Goal: Information Seeking & Learning: Learn about a topic

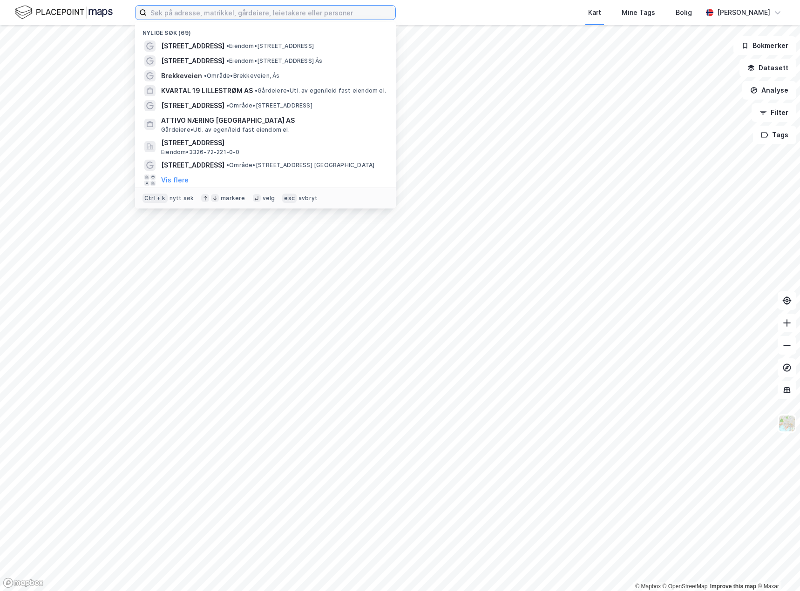
click at [222, 18] on input at bounding box center [271, 13] width 249 height 14
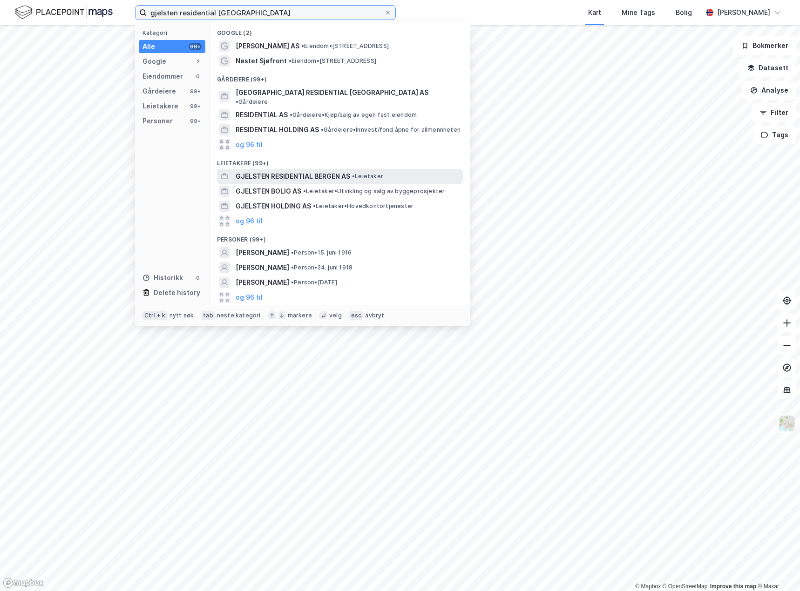
type input "gjelsten residential [GEOGRAPHIC_DATA]"
click at [328, 172] on span "GJELSTEN RESIDENTIAL BERGEN AS" at bounding box center [293, 176] width 115 height 11
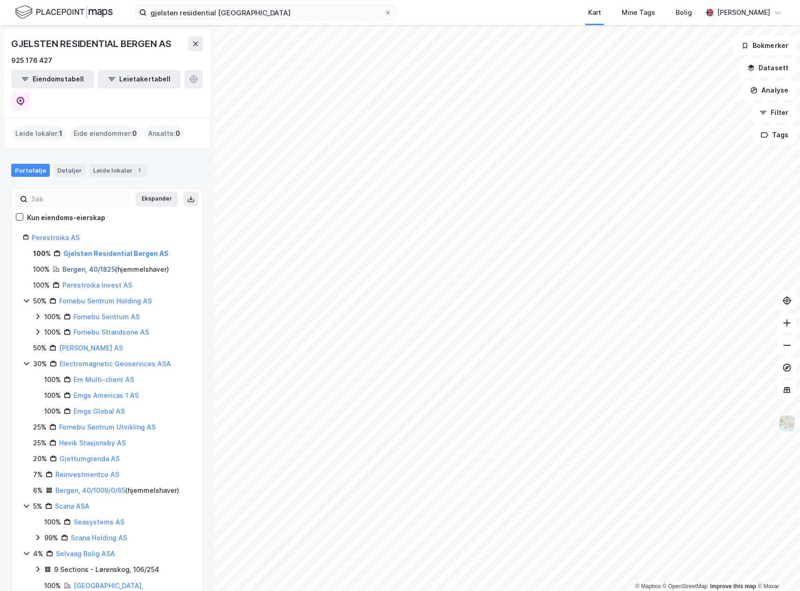
click at [106, 265] on link "Bergen, 40/1825" at bounding box center [88, 269] width 53 height 8
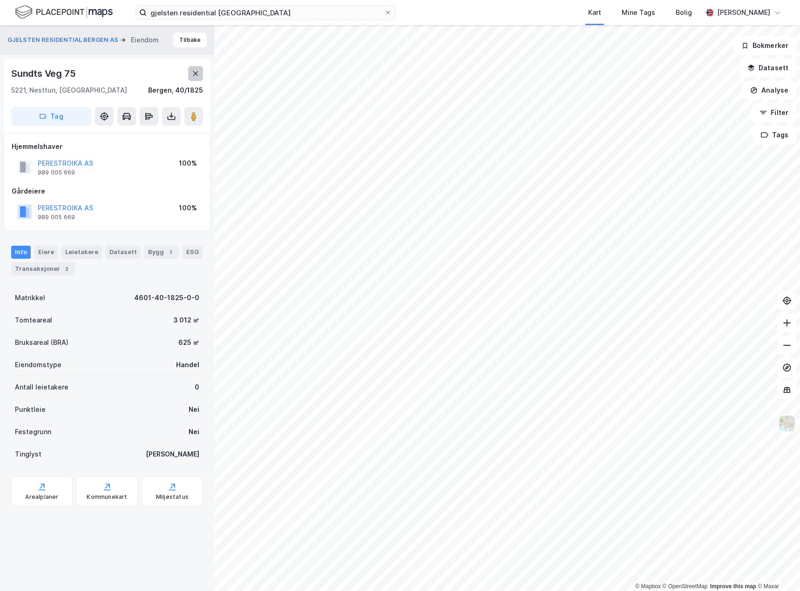
click at [197, 72] on icon at bounding box center [195, 73] width 5 height 5
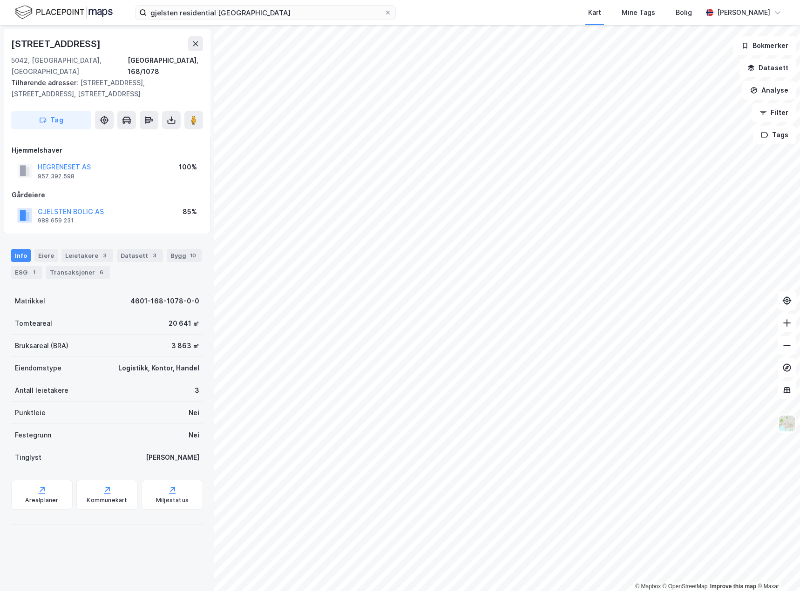
click at [65, 173] on div "957 392 598" at bounding box center [56, 176] width 37 height 7
click at [172, 116] on icon at bounding box center [171, 120] width 9 height 9
click at [136, 131] on div "Last ned grunnbok" at bounding box center [131, 138] width 99 height 15
click at [0, 0] on button "GJELSTEN BOLIG AS" at bounding box center [0, 0] width 0 height 0
